Goal: Check status: Check status

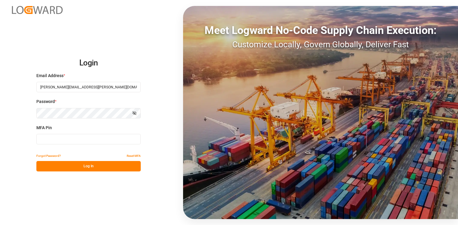
click at [85, 141] on input at bounding box center [88, 139] width 104 height 10
type input "370148"
click at [89, 167] on button "Log In" at bounding box center [88, 166] width 104 height 10
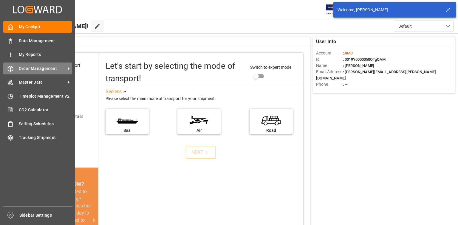
click at [26, 70] on span "Order Management" at bounding box center [42, 69] width 47 height 6
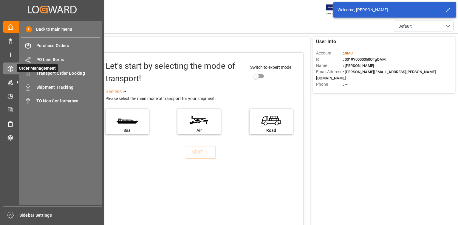
click at [51, 71] on span "Order Management" at bounding box center [37, 68] width 41 height 8
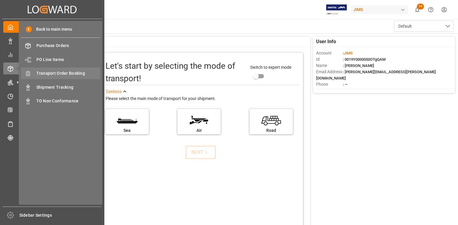
click at [63, 73] on span "Transport Order Booking" at bounding box center [68, 73] width 64 height 6
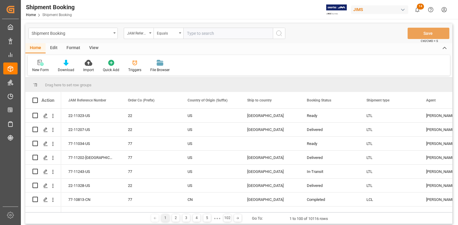
click at [203, 33] on input "text" at bounding box center [227, 33] width 89 height 11
type input "77-10299-id"
click at [279, 35] on icon "search button" at bounding box center [278, 33] width 7 height 7
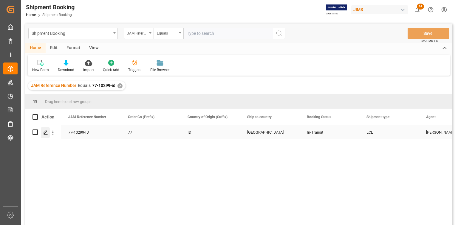
click at [43, 131] on icon "Press SPACE to select this row." at bounding box center [45, 132] width 5 height 5
